Goal: Task Accomplishment & Management: Use online tool/utility

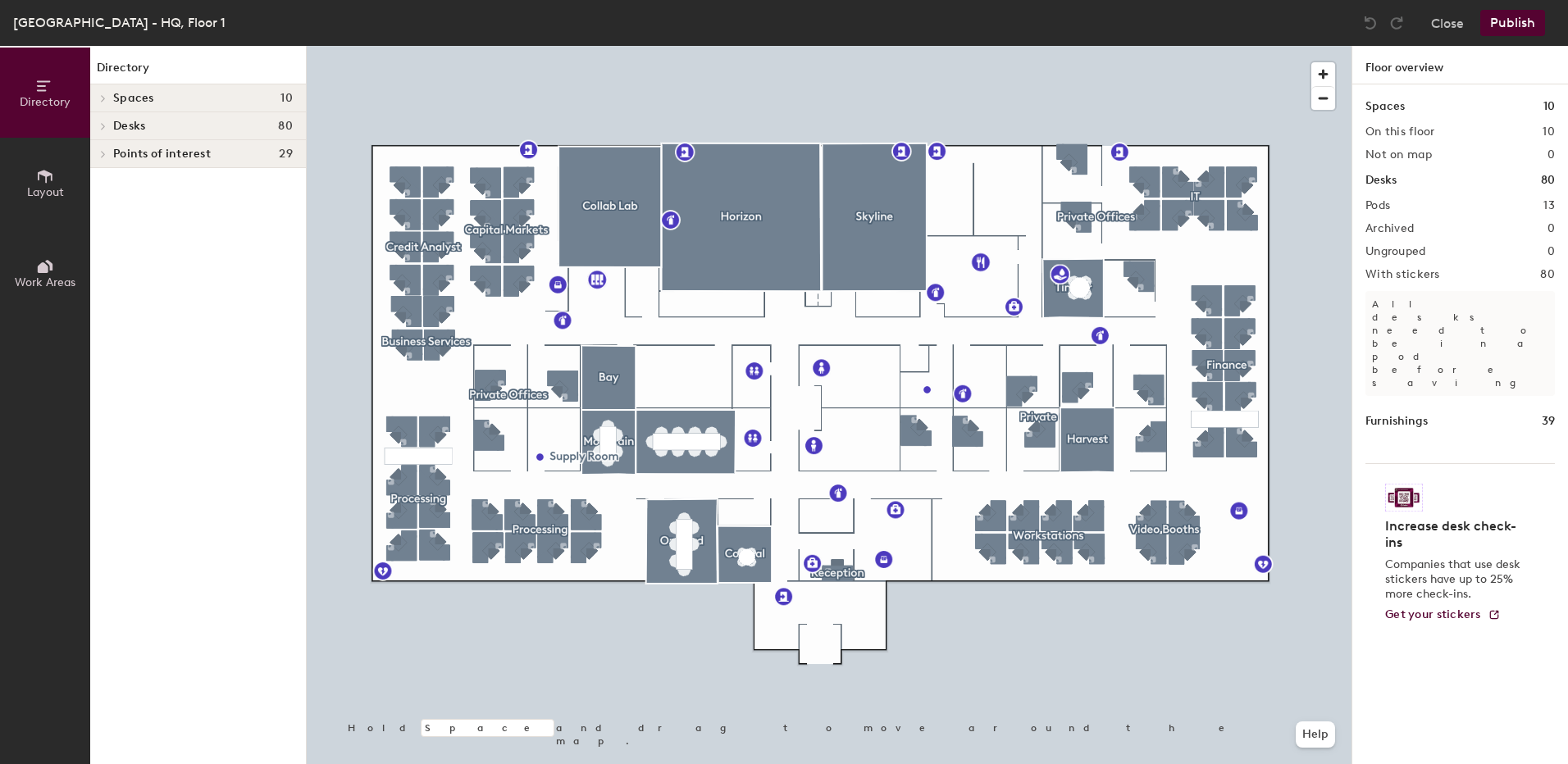
click at [438, 46] on div at bounding box center [829, 46] width 1045 height 0
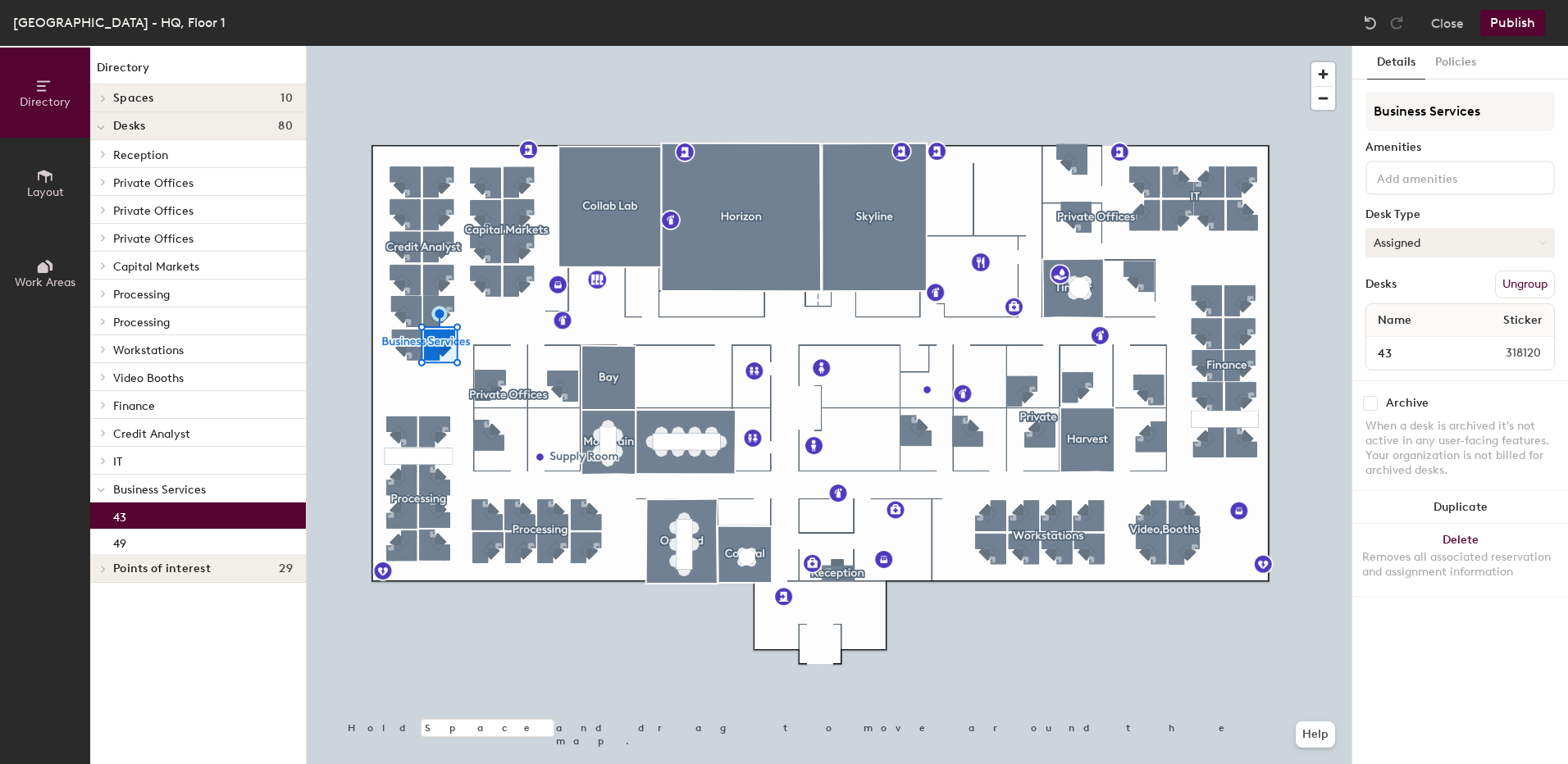
click at [1469, 249] on button "Assigned" at bounding box center [1460, 242] width 189 height 29
click at [1399, 341] on div "Hoteled" at bounding box center [1449, 343] width 164 height 25
click at [1510, 25] on button "Publish" at bounding box center [1512, 22] width 65 height 26
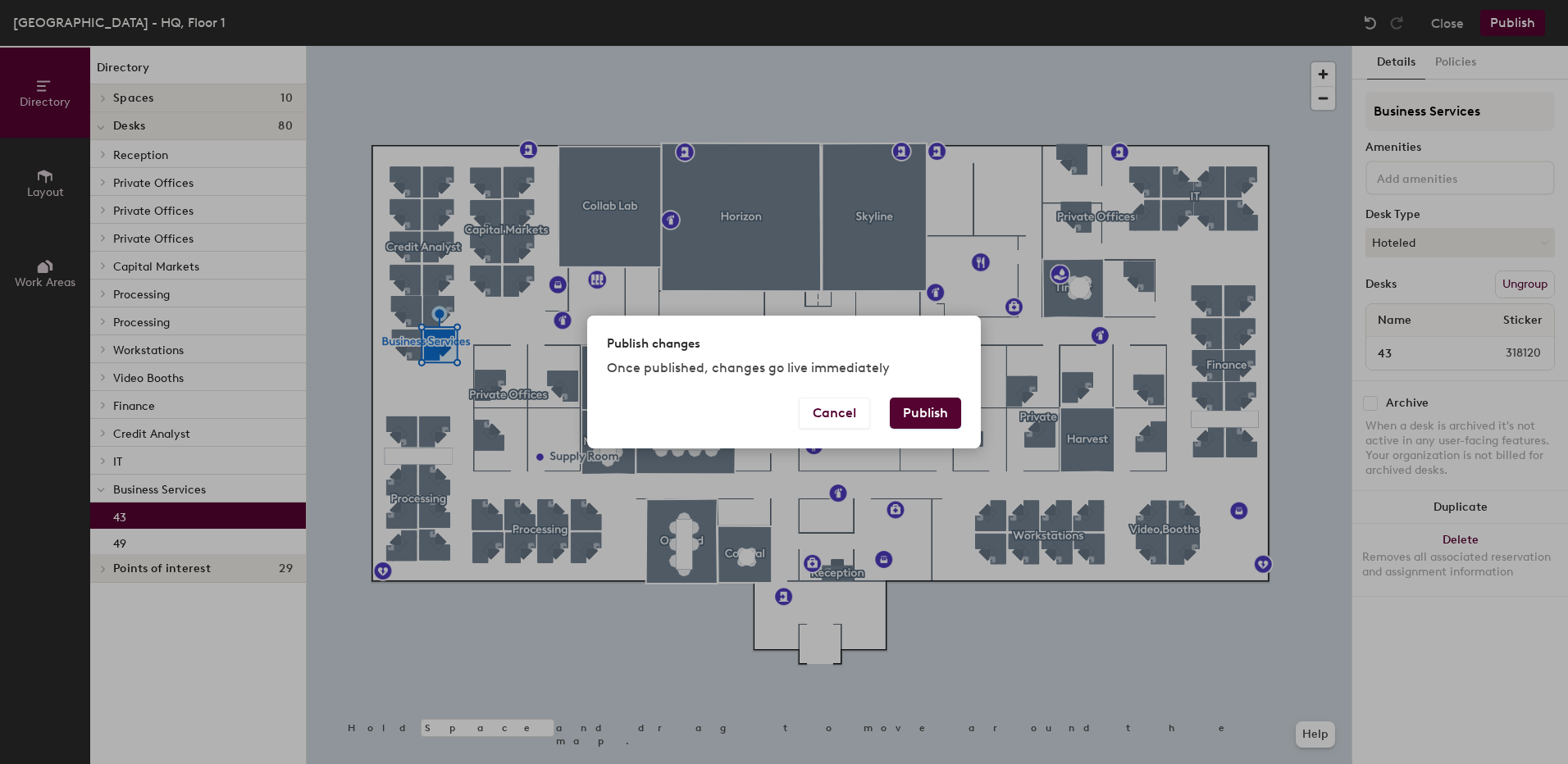
click at [935, 415] on button "Publish" at bounding box center [925, 413] width 71 height 31
